Goal: Check status

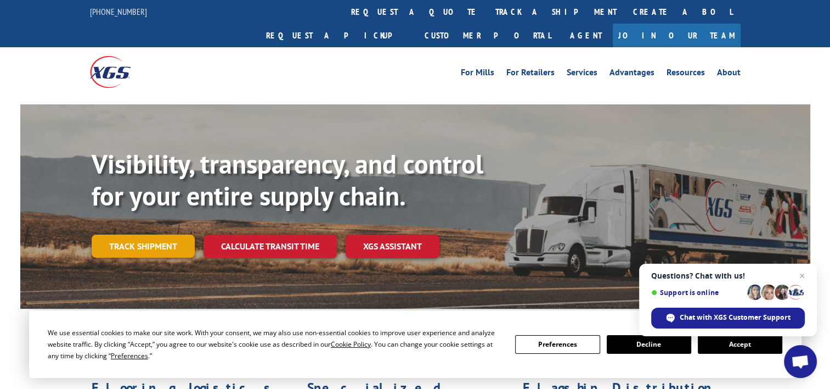
click at [167, 234] on link "Track shipment" at bounding box center [143, 245] width 103 height 23
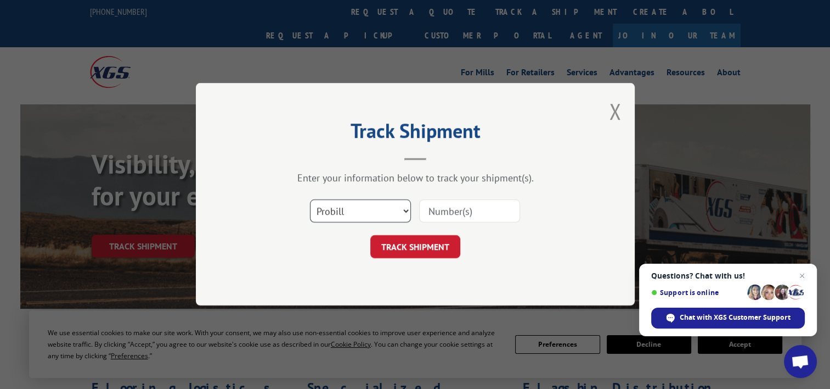
click at [358, 207] on select "Select category... Probill BOL PO" at bounding box center [360, 211] width 101 height 23
select select "bol"
click at [310, 200] on select "Select category... Probill BOL PO" at bounding box center [360, 211] width 101 height 23
click at [407, 249] on button "TRACK SHIPMENT" at bounding box center [415, 246] width 90 height 23
click at [457, 206] on input at bounding box center [469, 211] width 101 height 23
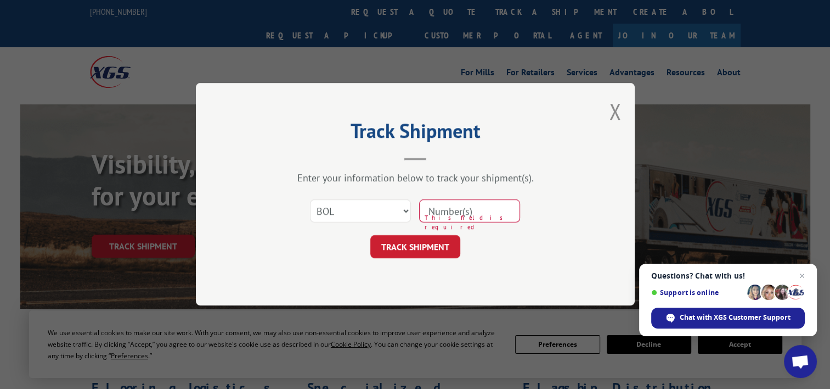
paste input "TFD-041134.A"
type input "TFD-041134.A"
click at [417, 241] on button "TRACK SHIPMENT" at bounding box center [415, 246] width 90 height 23
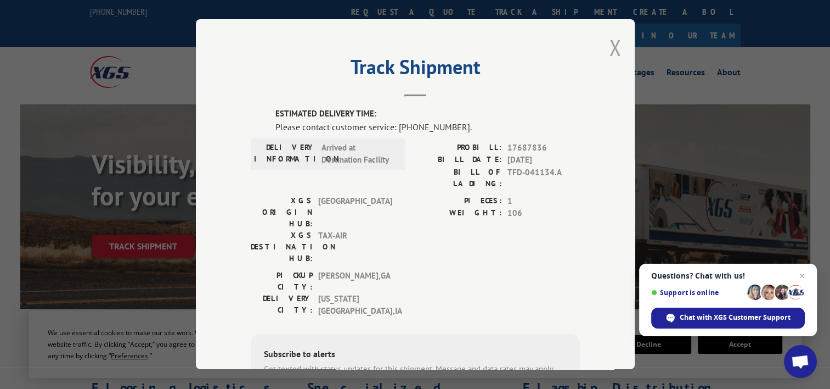
click at [612, 46] on button "Close modal" at bounding box center [615, 47] width 12 height 29
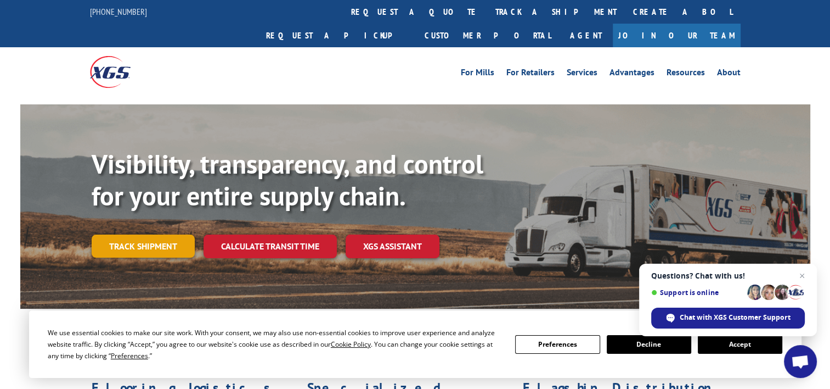
click at [145, 234] on link "Track shipment" at bounding box center [143, 245] width 103 height 23
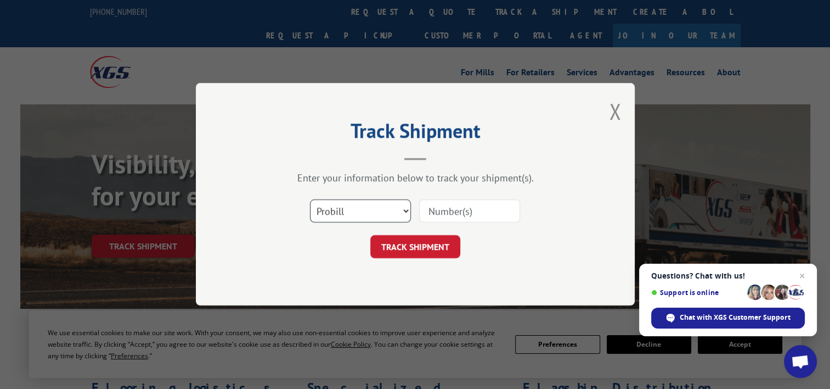
click at [373, 206] on select "Select category... Probill BOL PO" at bounding box center [360, 211] width 101 height 23
select select "bol"
click at [310, 200] on select "Select category... Probill BOL PO" at bounding box center [360, 211] width 101 height 23
click at [450, 213] on input at bounding box center [469, 211] width 101 height 23
paste input "TFD-041336.A"
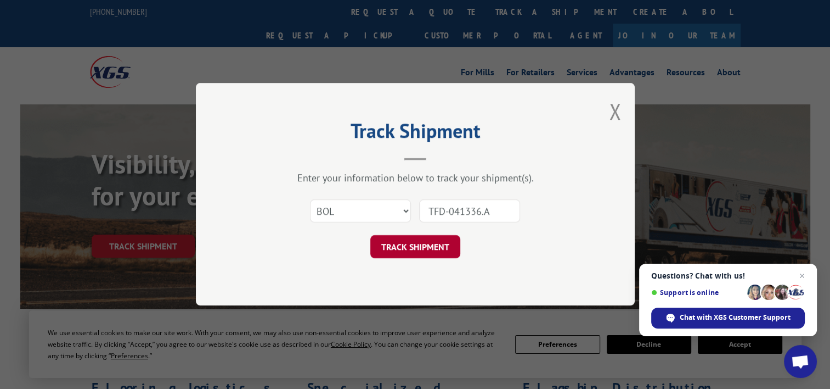
type input "TFD-041336.A"
click at [419, 243] on button "TRACK SHIPMENT" at bounding box center [415, 246] width 90 height 23
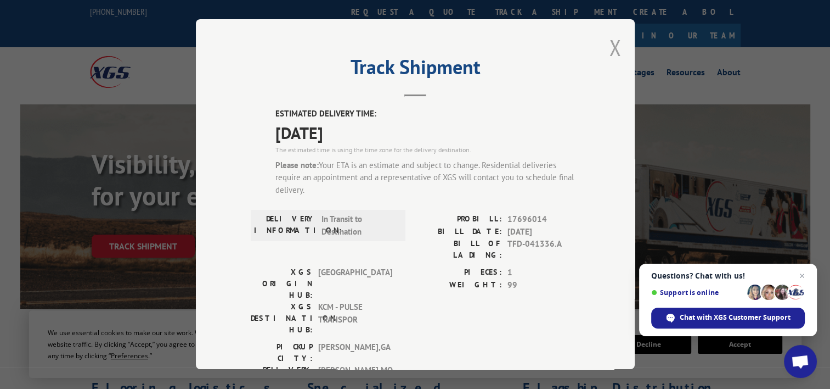
click at [609, 50] on button "Close modal" at bounding box center [615, 47] width 12 height 29
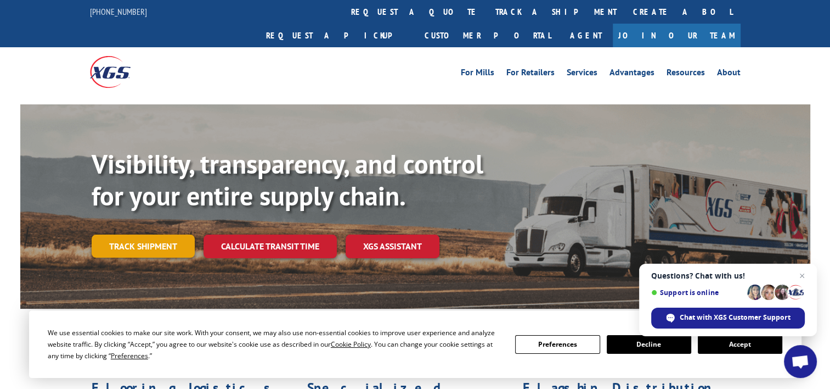
click at [164, 234] on link "Track shipment" at bounding box center [143, 245] width 103 height 23
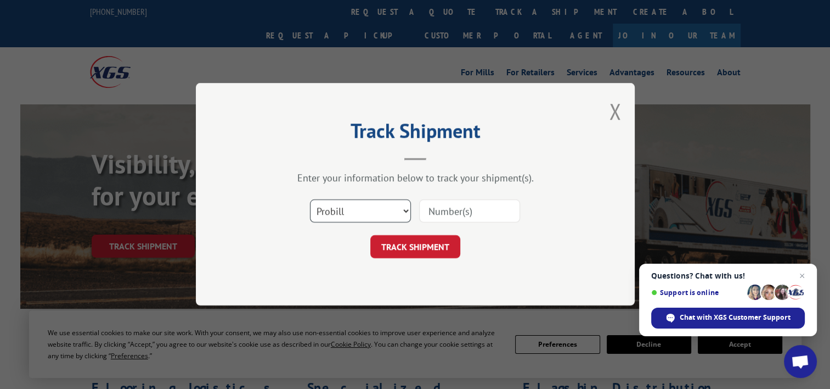
click at [370, 207] on select "Select category... Probill BOL PO" at bounding box center [360, 211] width 101 height 23
select select "bol"
click at [310, 200] on select "Select category... Probill BOL PO" at bounding box center [360, 211] width 101 height 23
click at [448, 214] on input at bounding box center [469, 211] width 101 height 23
paste input "TFD-041335.A"
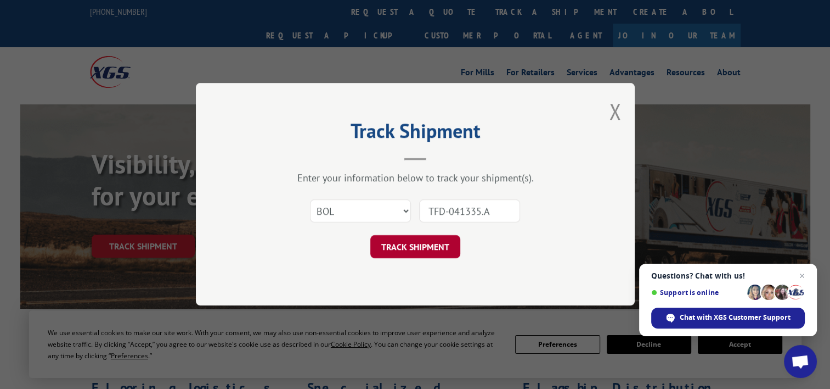
type input "TFD-041335.A"
click at [431, 246] on button "TRACK SHIPMENT" at bounding box center [415, 246] width 90 height 23
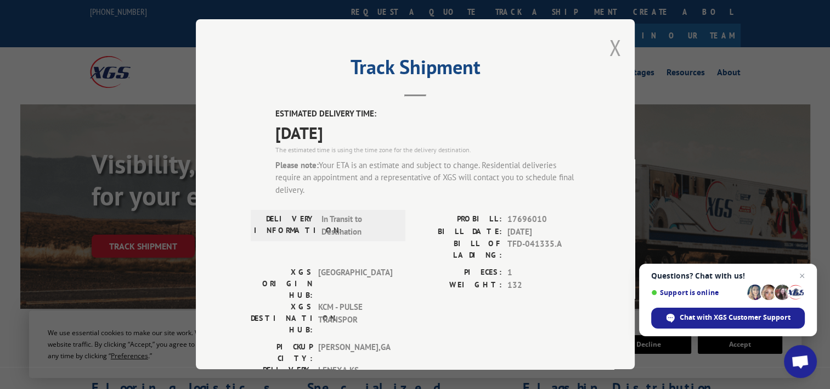
click at [612, 53] on button "Close modal" at bounding box center [615, 47] width 12 height 29
